Goal: Transaction & Acquisition: Purchase product/service

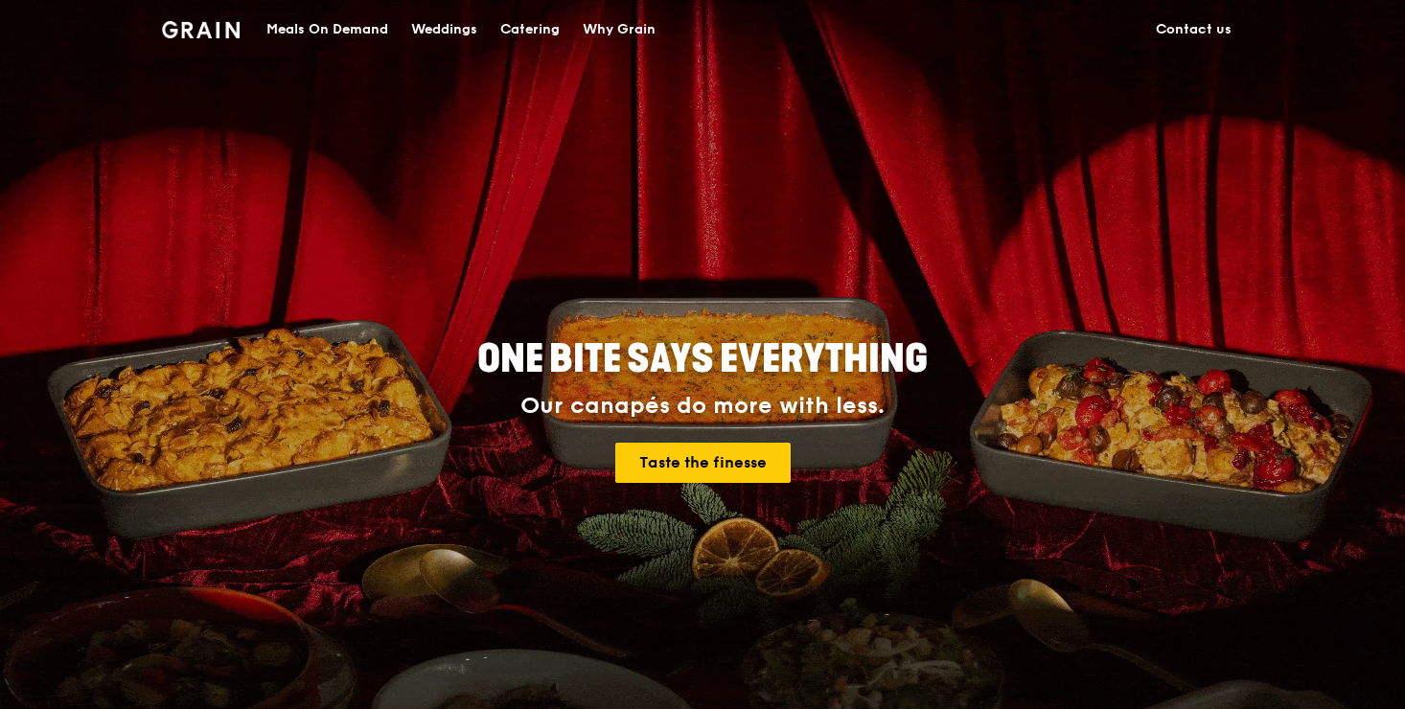
click at [698, 467] on link "Taste the finesse" at bounding box center [702, 463] width 175 height 40
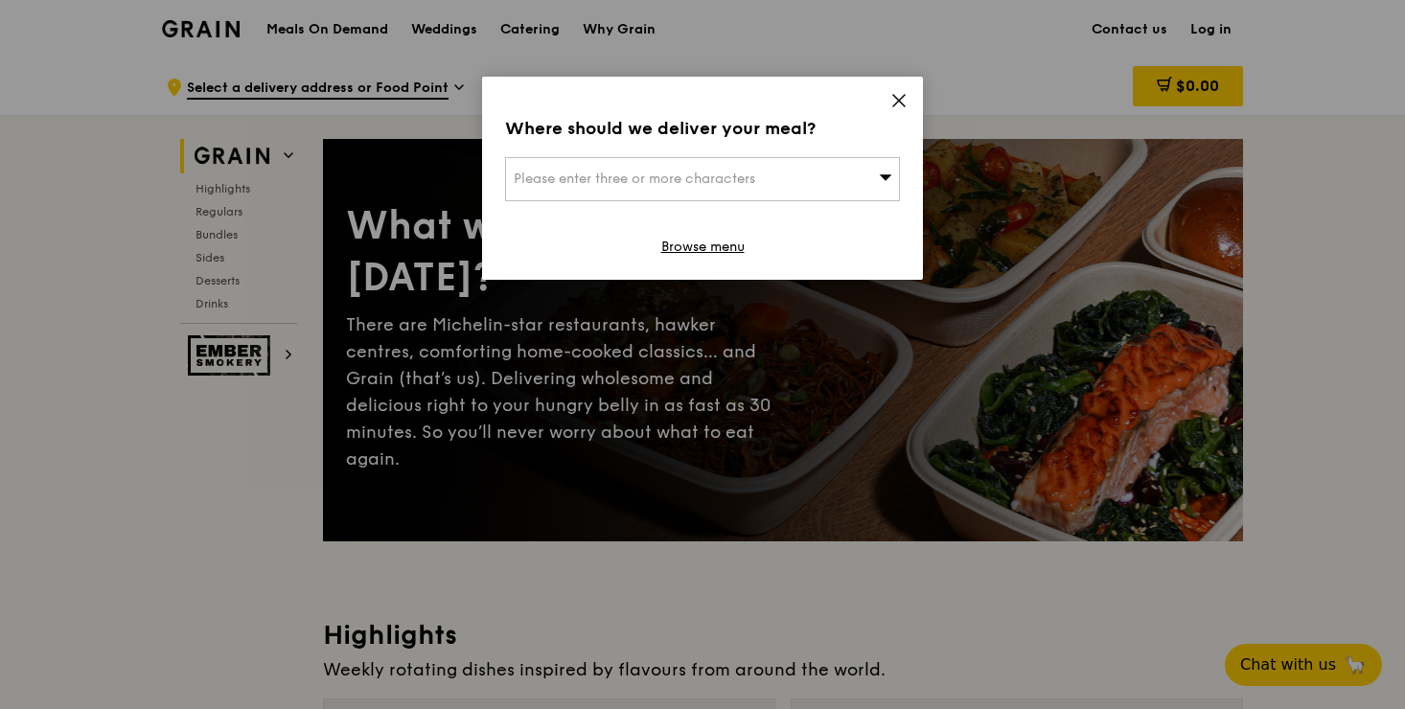
click at [638, 181] on span "Please enter three or more characters" at bounding box center [635, 179] width 242 height 16
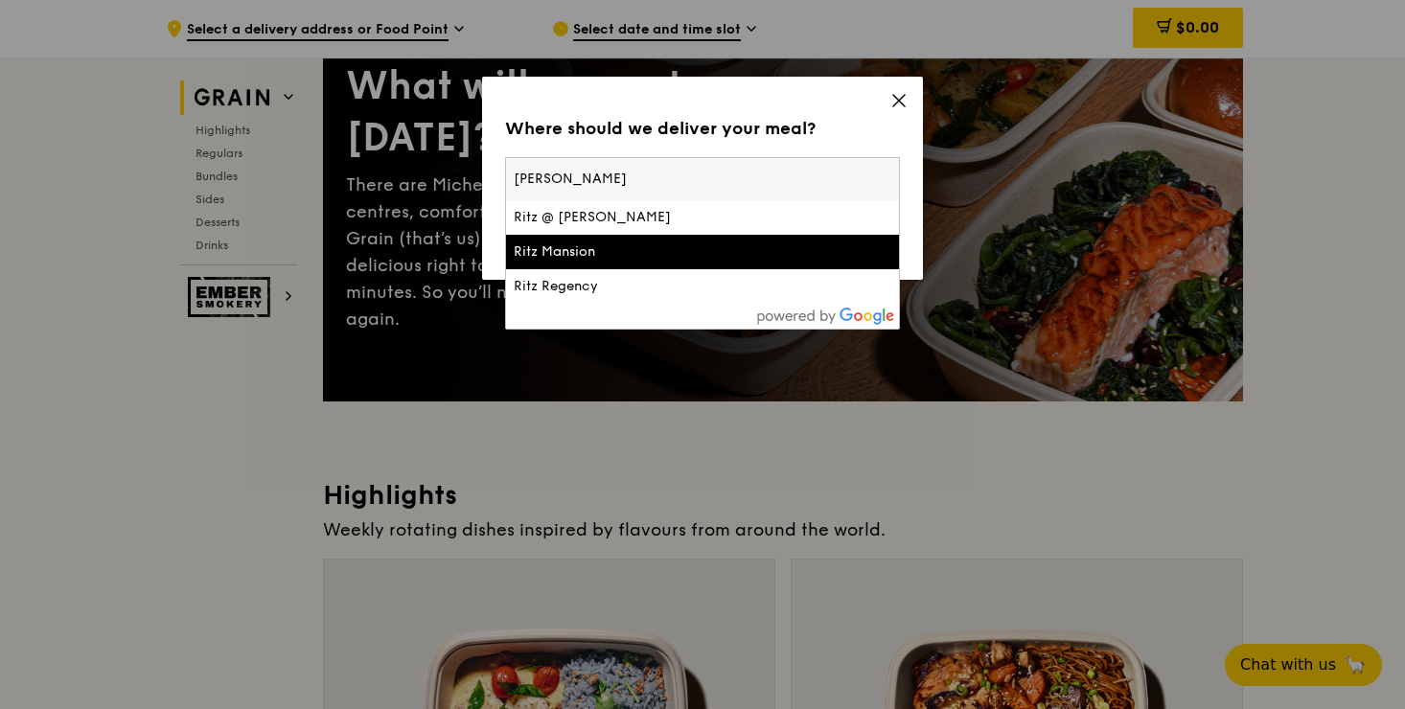
scroll to position [106, 0]
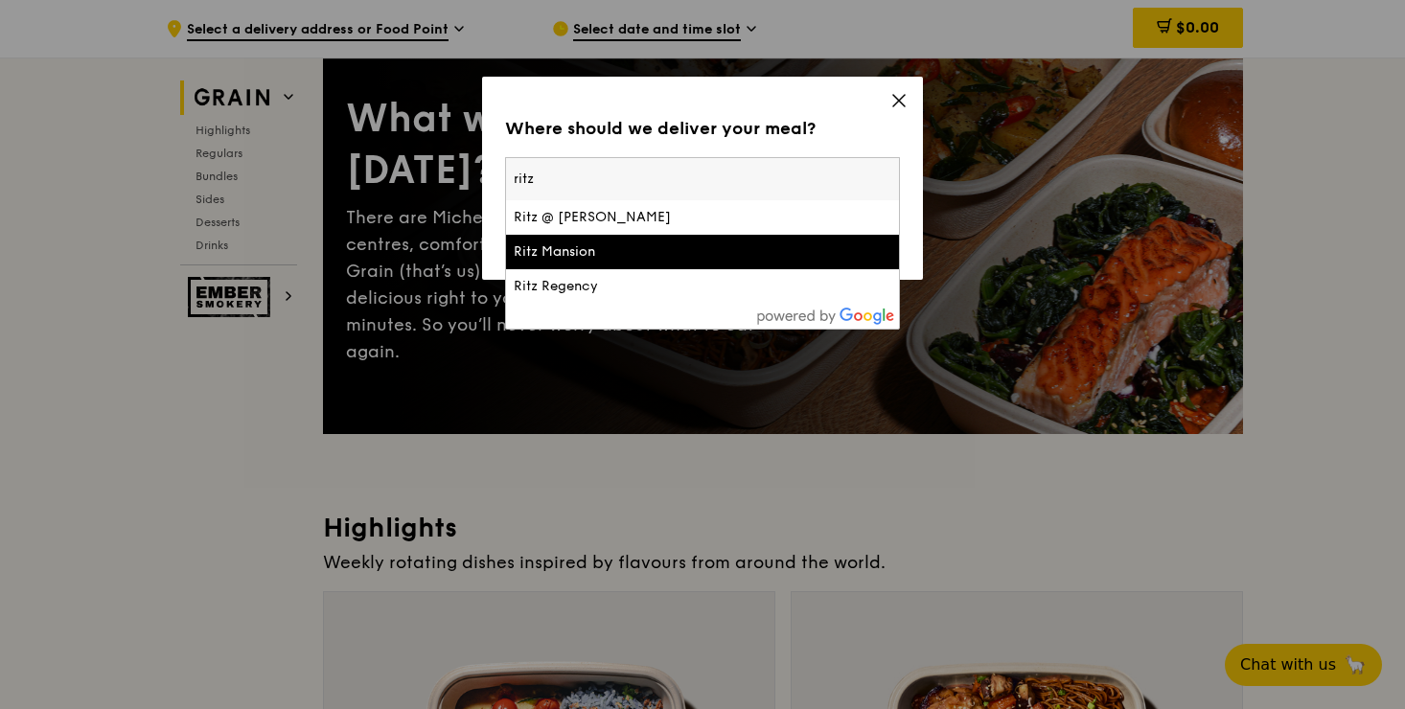
click at [553, 169] on input "ritz" at bounding box center [702, 179] width 393 height 42
paste input "039799"
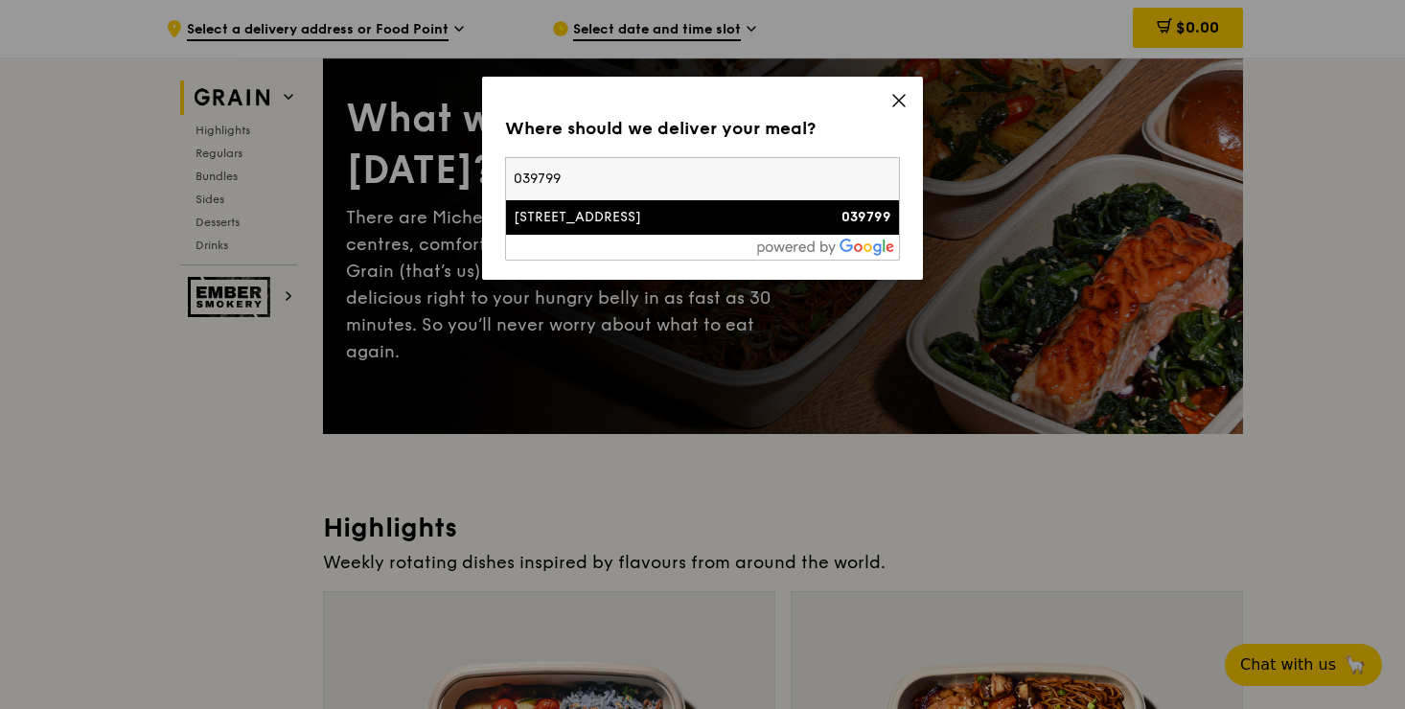
type input "039799"
click at [586, 203] on li "[STREET_ADDRESS] 039799" at bounding box center [702, 217] width 393 height 35
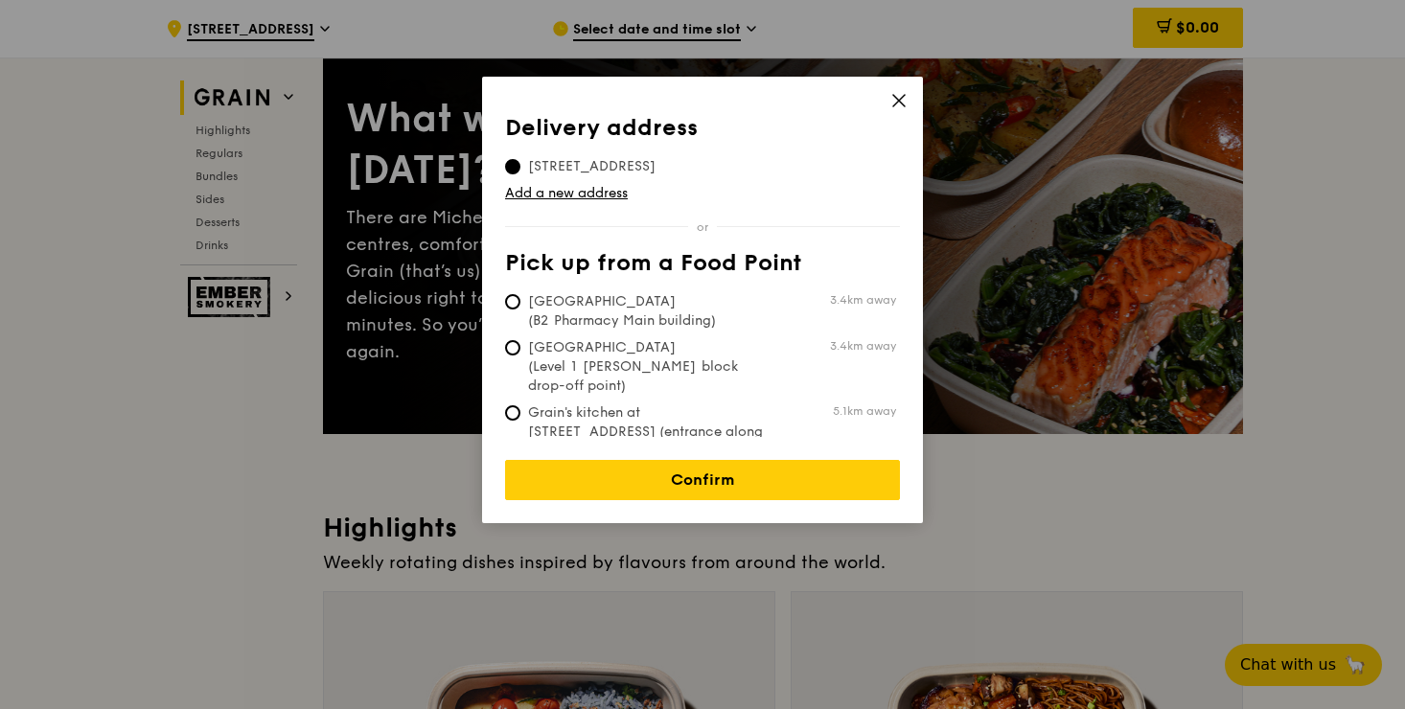
click at [550, 308] on span "[GEOGRAPHIC_DATA] (B2 Pharmacy Main building)" at bounding box center [648, 311] width 286 height 38
click at [521, 308] on input "[GEOGRAPHIC_DATA] (B2 Pharmacy Main building) 3.4km away" at bounding box center [512, 301] width 15 height 15
radio input "true"
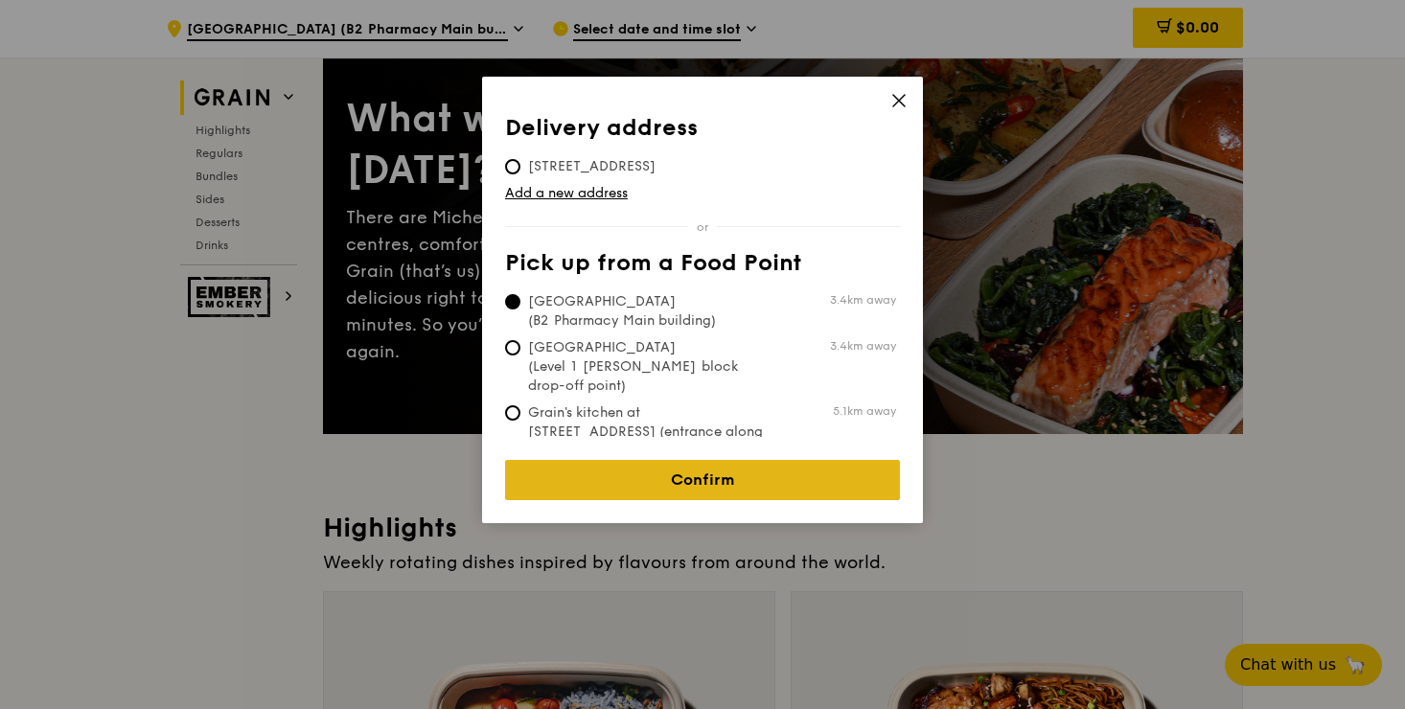
click at [706, 479] on link "Confirm" at bounding box center [702, 480] width 395 height 40
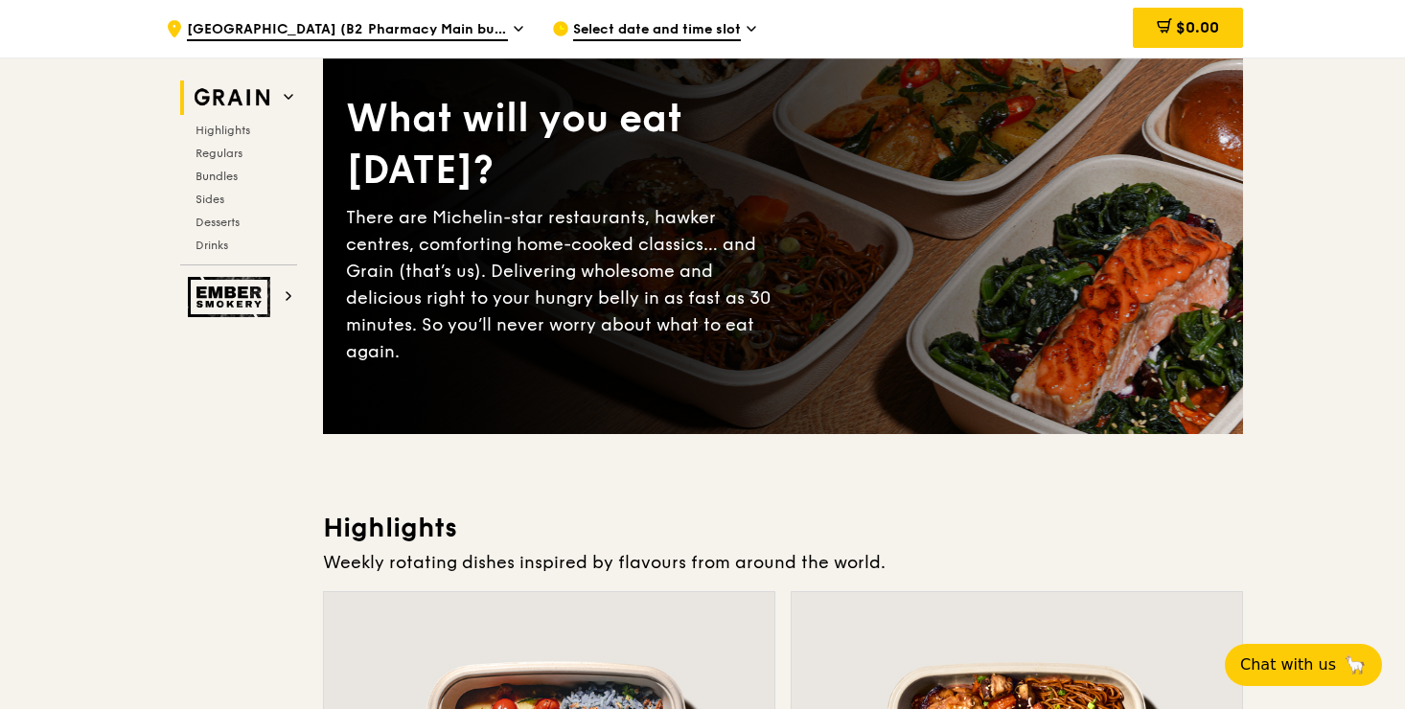
click at [698, 30] on span "Select date and time slot" at bounding box center [657, 30] width 168 height 21
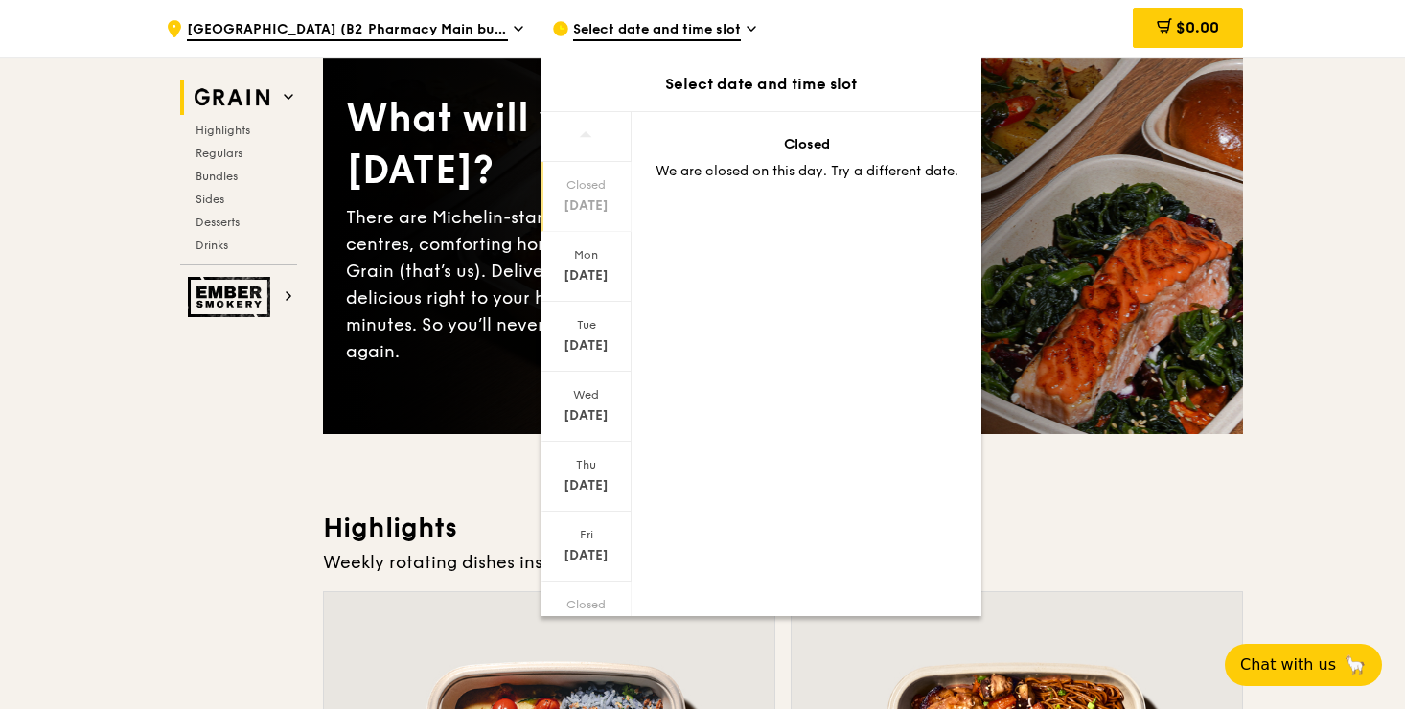
click at [578, 200] on div "[DATE]" at bounding box center [586, 206] width 85 height 19
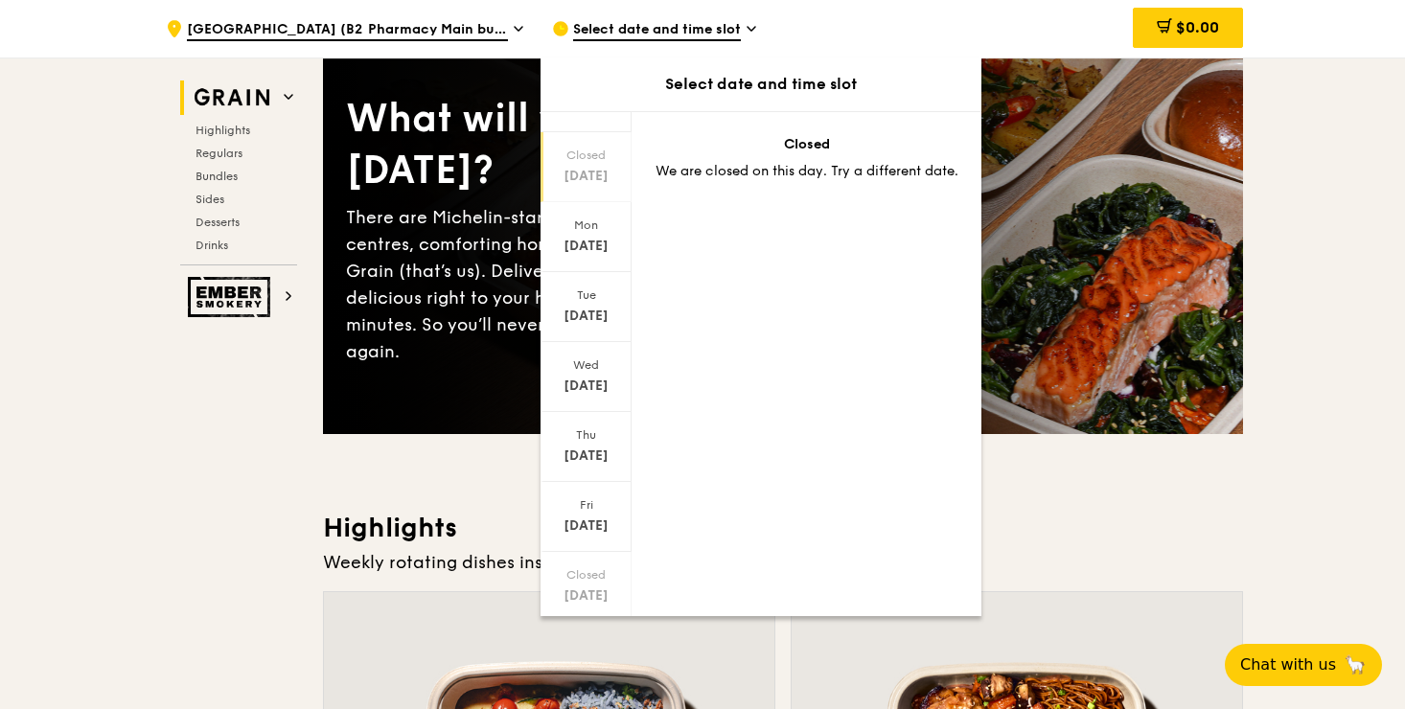
scroll to position [84, 0]
